Goal: Check status: Check status

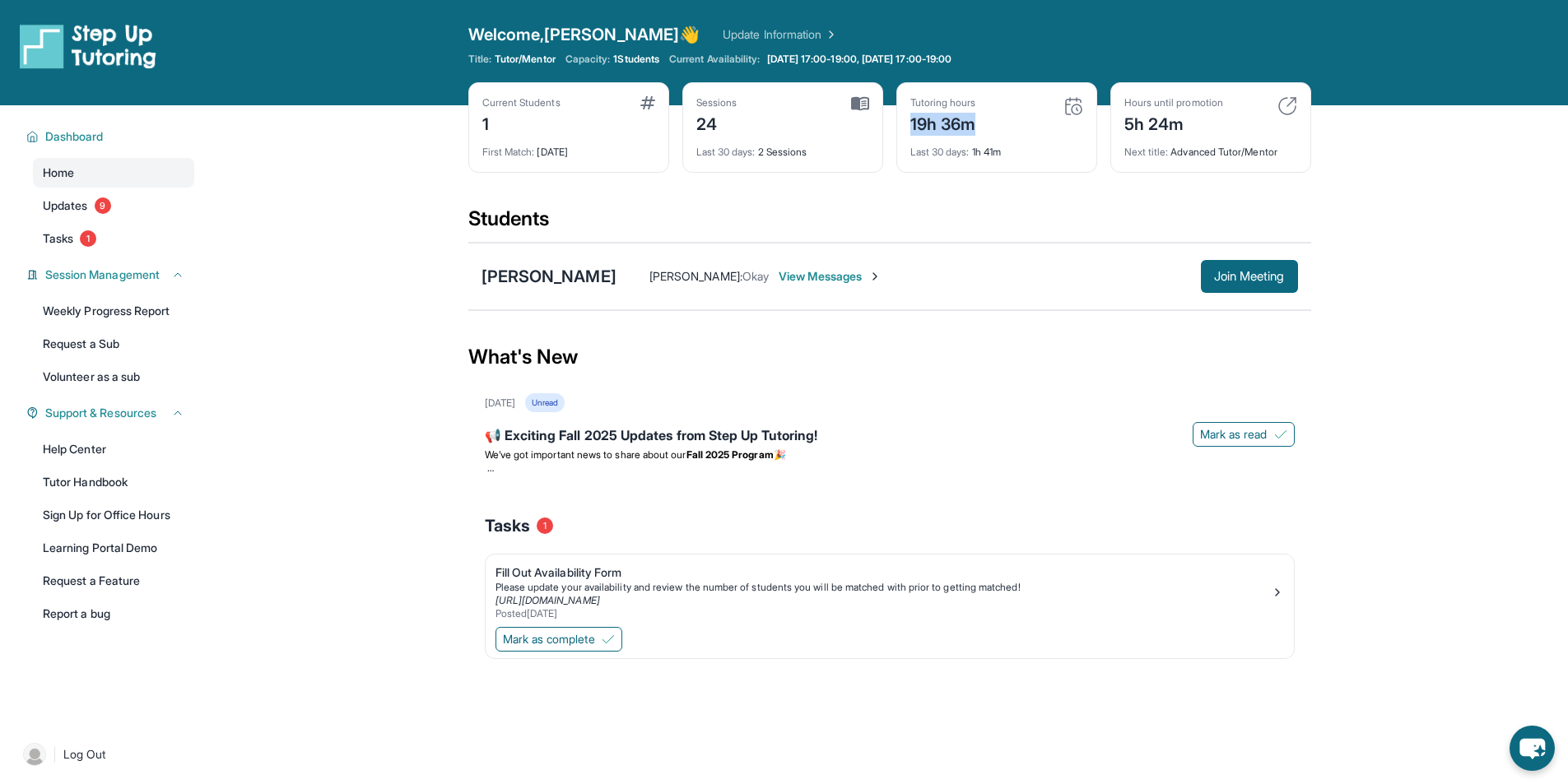
drag, startPoint x: 993, startPoint y: 119, endPoint x: 908, endPoint y: 116, distance: 85.1
click at [908, 116] on div "Tutoring hours 19h 36m Last 30 days : 1h 41m" at bounding box center [996, 127] width 201 height 90
click at [971, 211] on div "Students" at bounding box center [890, 223] width 843 height 36
drag, startPoint x: 1008, startPoint y: 127, endPoint x: 895, endPoint y: 122, distance: 113.1
click at [896, 122] on div "Tutoring hours 19h 36m Last 30 days : 1h 41m" at bounding box center [996, 127] width 201 height 90
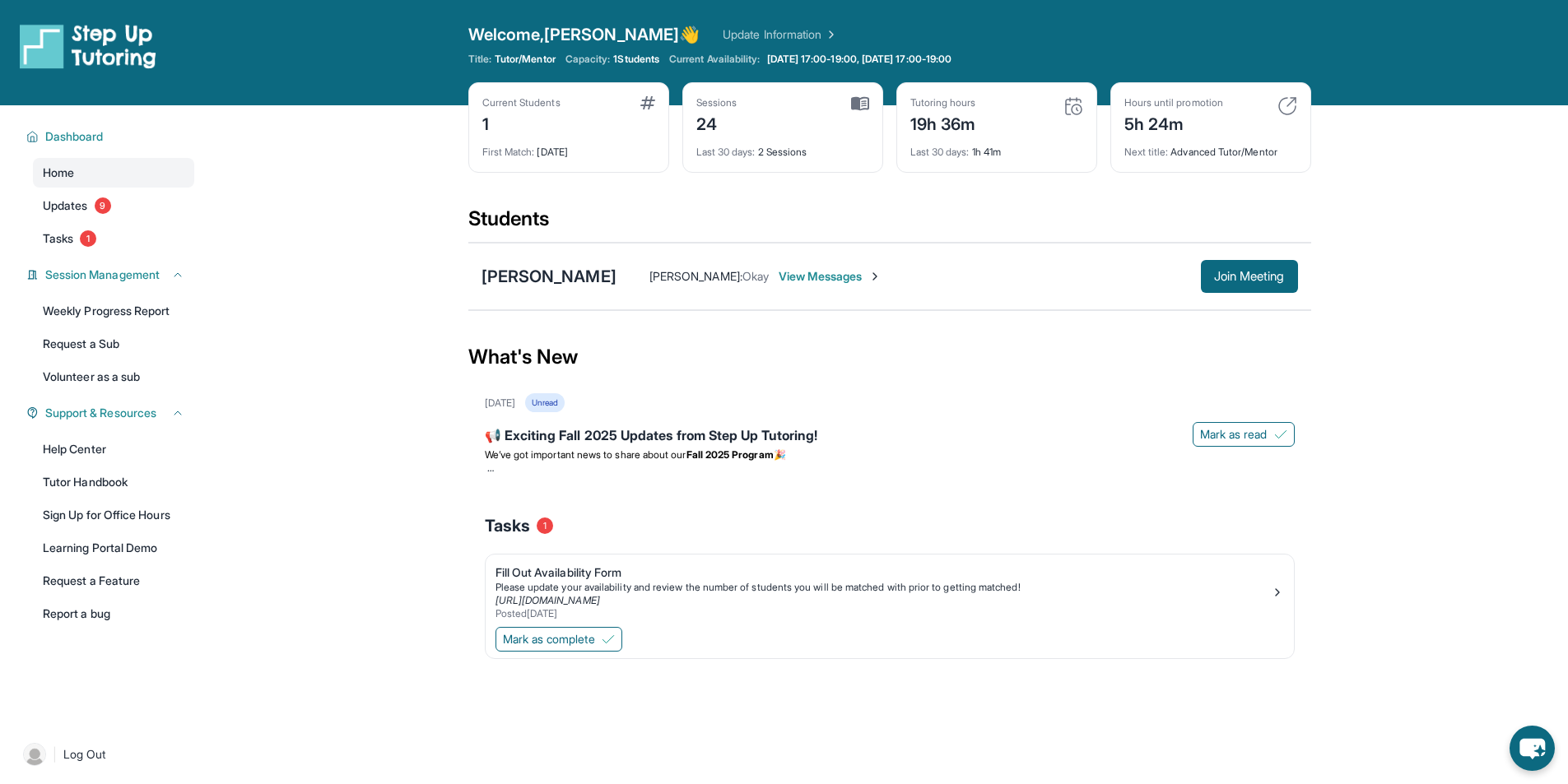
click at [1070, 216] on div "Students" at bounding box center [890, 223] width 843 height 36
drag, startPoint x: 1191, startPoint y: 128, endPoint x: 1118, endPoint y: 122, distance: 73.2
click at [1118, 122] on div "Hours until promotion 5h 24m Next title : Advanced Tutor/Mentor" at bounding box center [1210, 127] width 201 height 90
drag, startPoint x: 1171, startPoint y: 153, endPoint x: 1298, endPoint y: 153, distance: 127.0
click at [1298, 153] on div "Hours until promotion 5h 24m Next title : Advanced Tutor/Mentor" at bounding box center [1210, 127] width 201 height 90
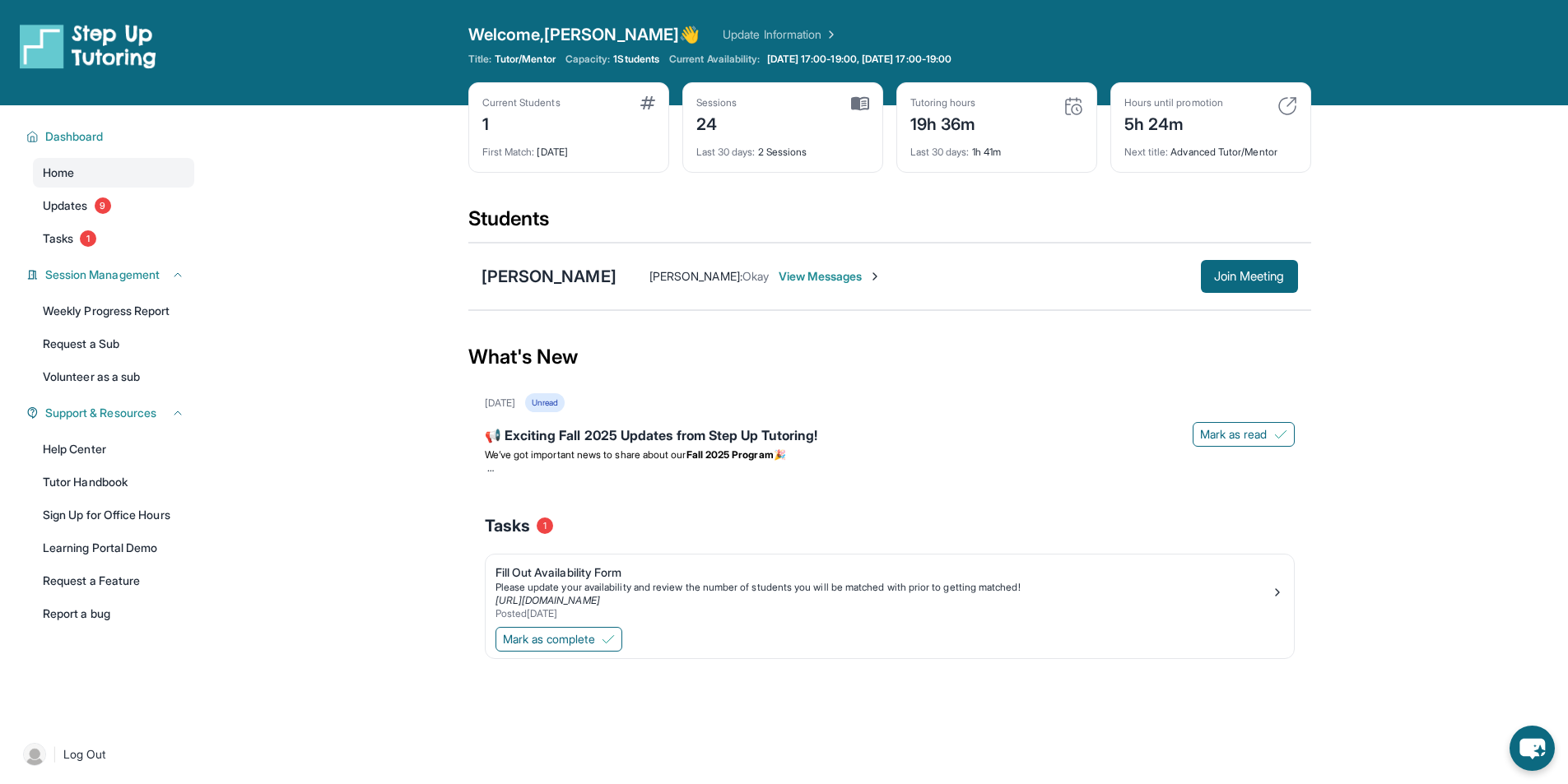
click at [1349, 414] on main "Current Students 1 First Match : [DATE] Sessions 24 Last 30 days : 2 Sessions T…" at bounding box center [889, 413] width 1357 height 616
click at [988, 174] on div "Current Students 1 First Match : [DATE] Sessions 24 Last 30 days : 2 Sessions T…" at bounding box center [890, 143] width 843 height 123
click at [62, 211] on span "Updates" at bounding box center [65, 205] width 45 height 17
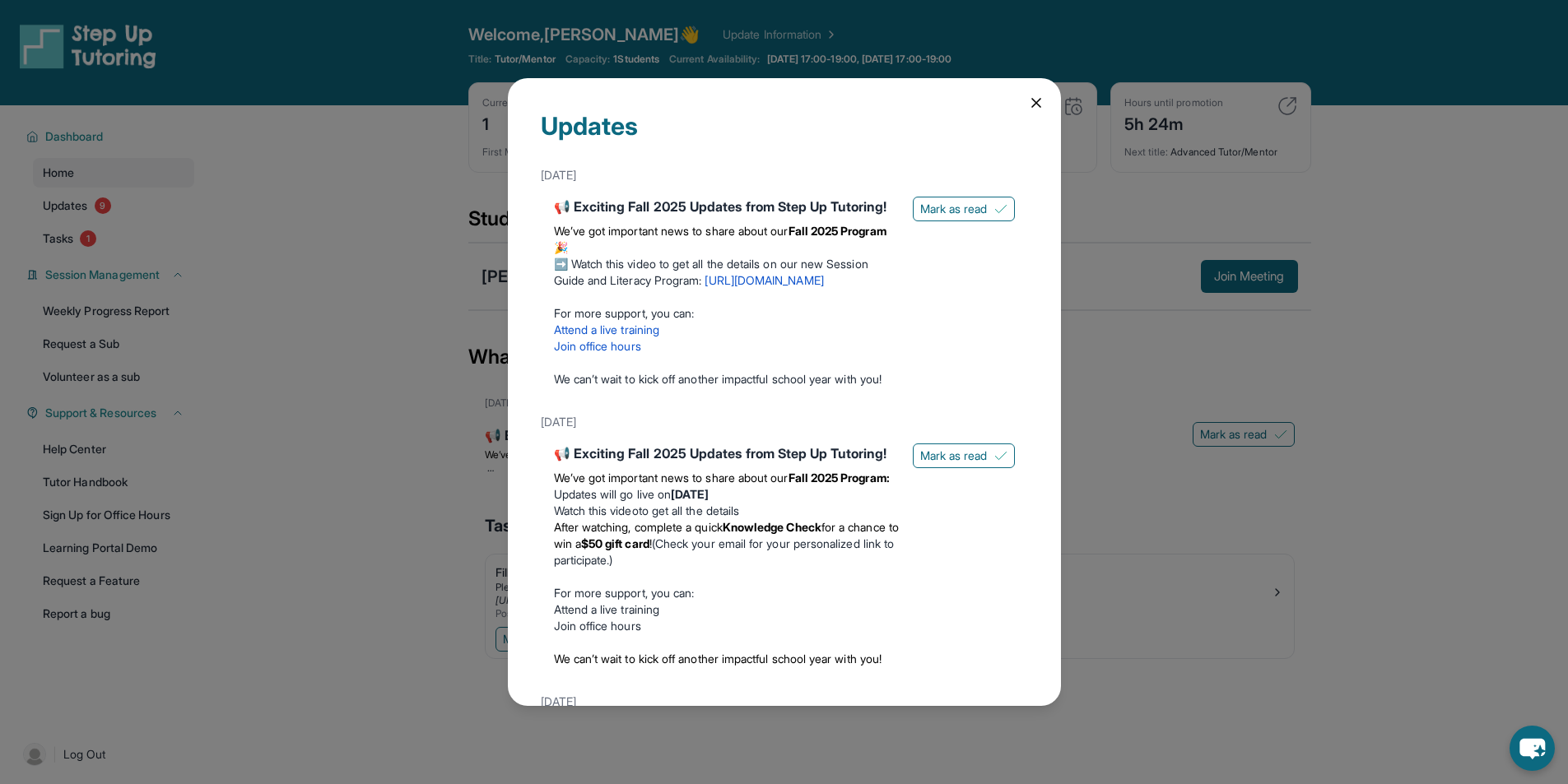
click at [1028, 104] on icon at bounding box center [1036, 103] width 17 height 17
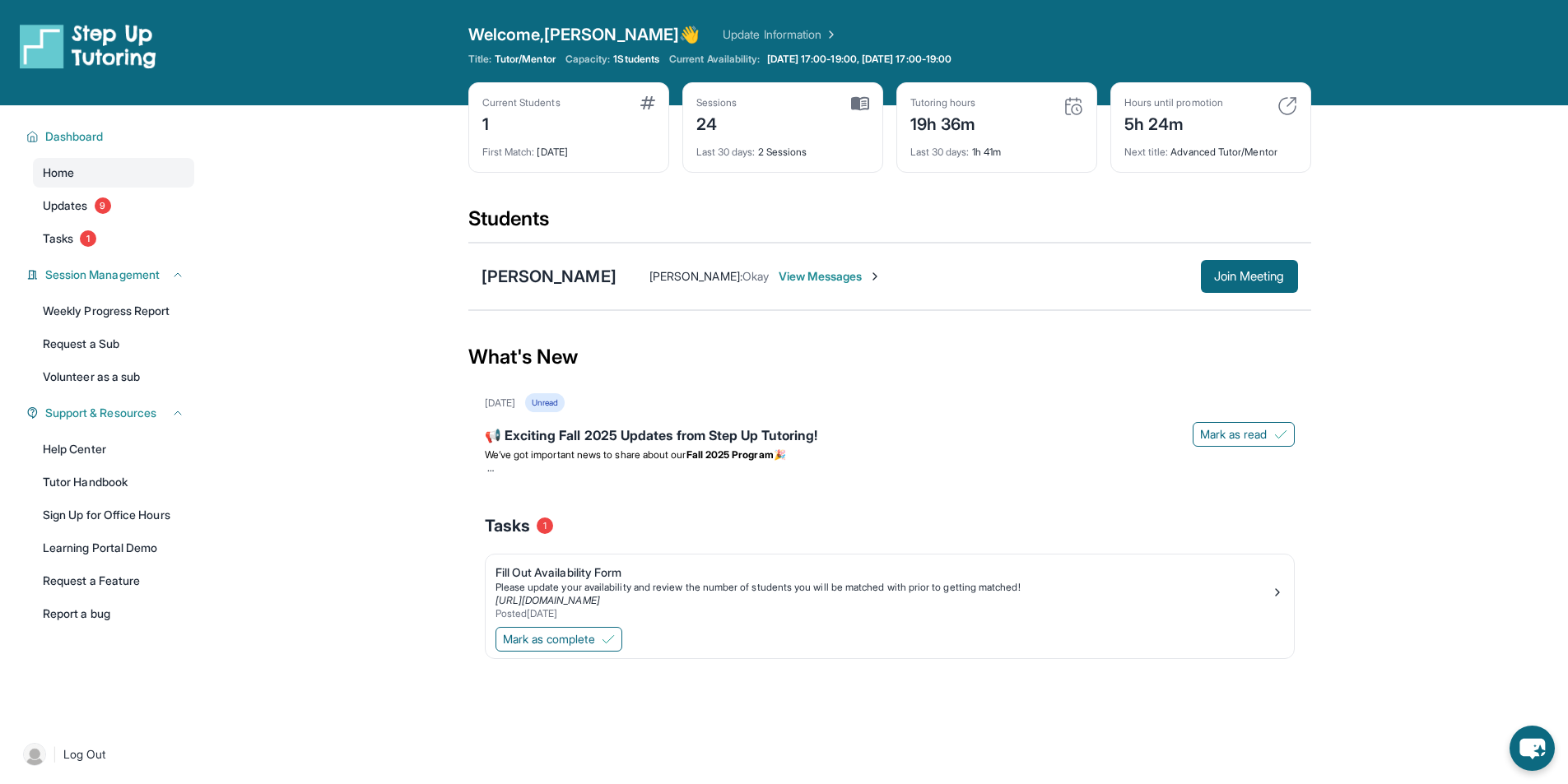
click at [285, 306] on main "Current Students 1 First Match : [DATE] Sessions 24 Last 30 days : 2 Sessions T…" at bounding box center [889, 413] width 1357 height 616
